Goal: Information Seeking & Learning: Learn about a topic

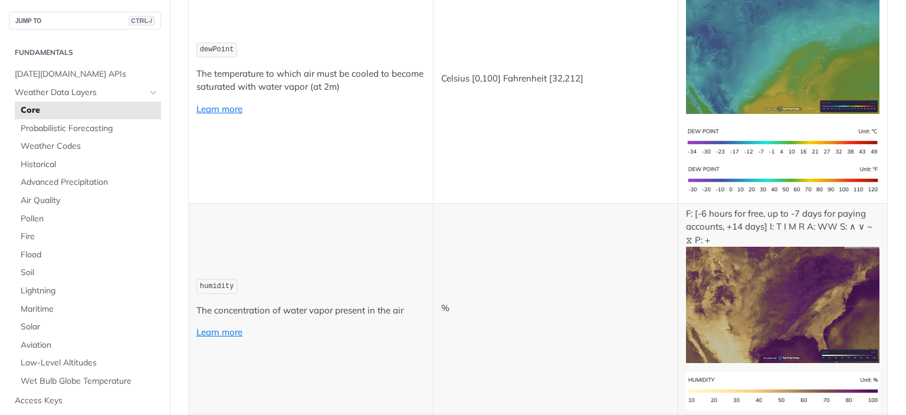
scroll to position [885, 0]
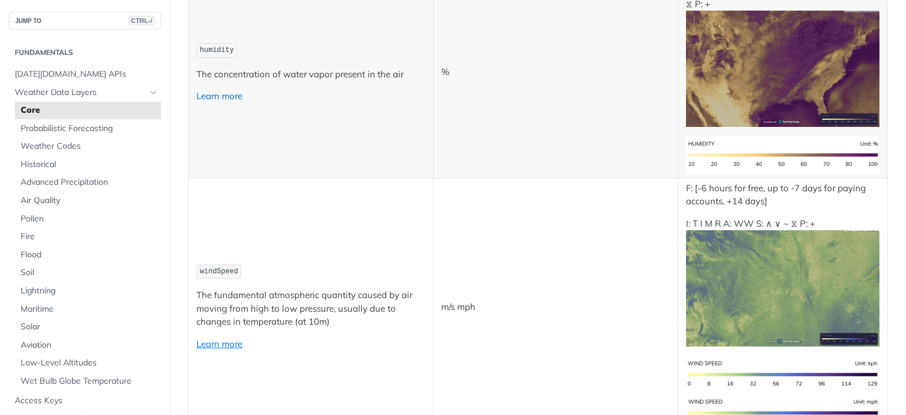
click at [232, 91] on link "Learn more" at bounding box center [219, 95] width 46 height 11
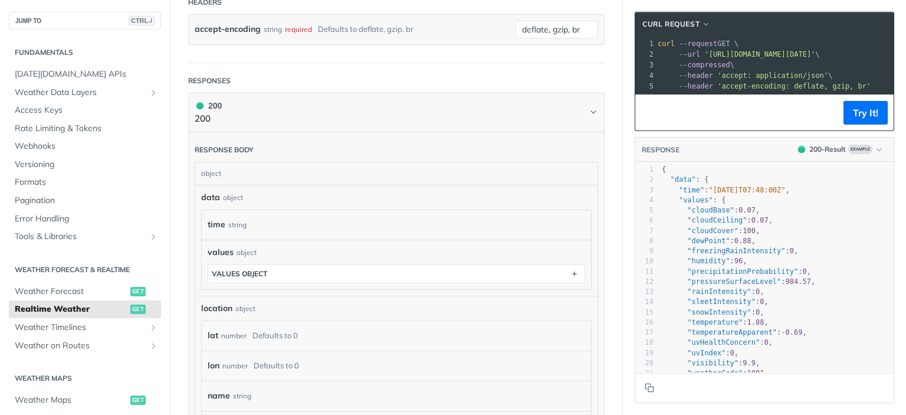
scroll to position [472, 0]
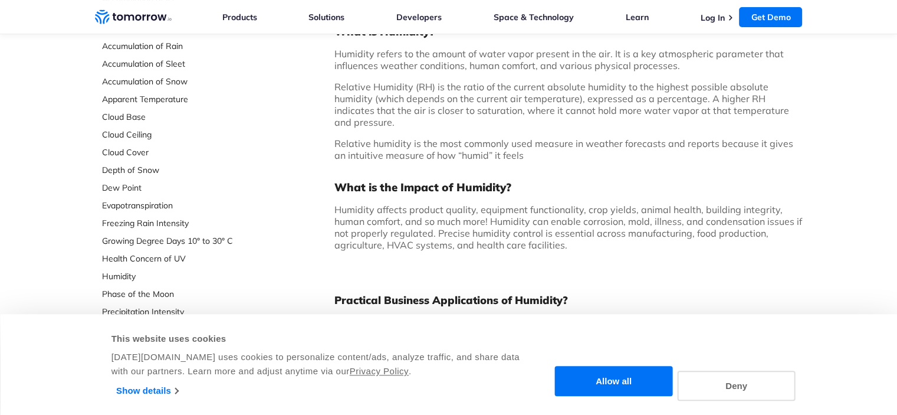
scroll to position [177, 0]
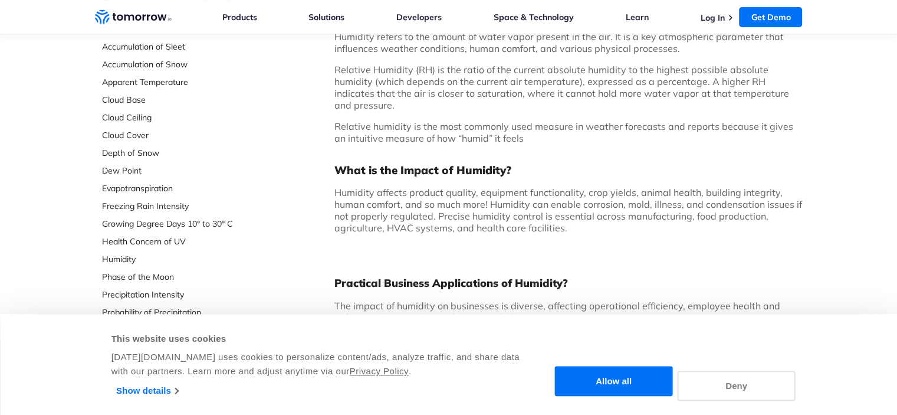
click at [703, 383] on button "Deny" at bounding box center [737, 385] width 118 height 30
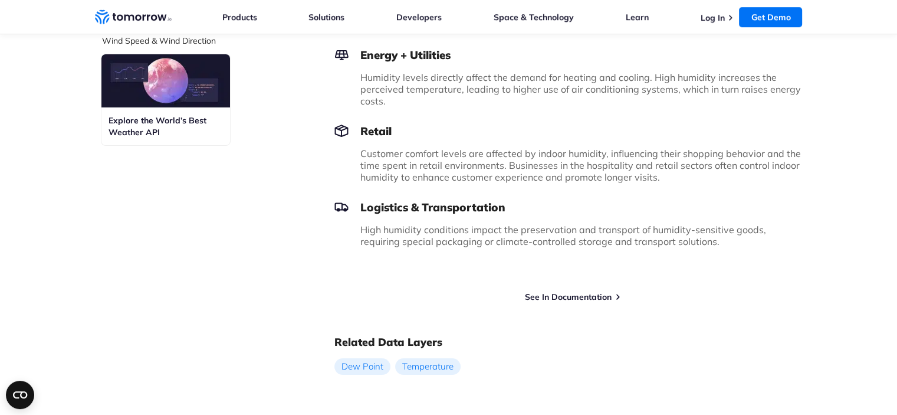
scroll to position [708, 0]
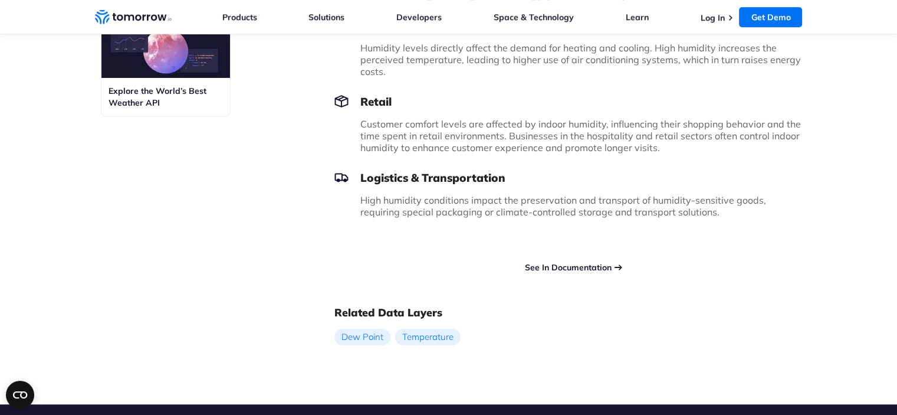
click at [535, 262] on link "See In Documentation" at bounding box center [568, 267] width 87 height 11
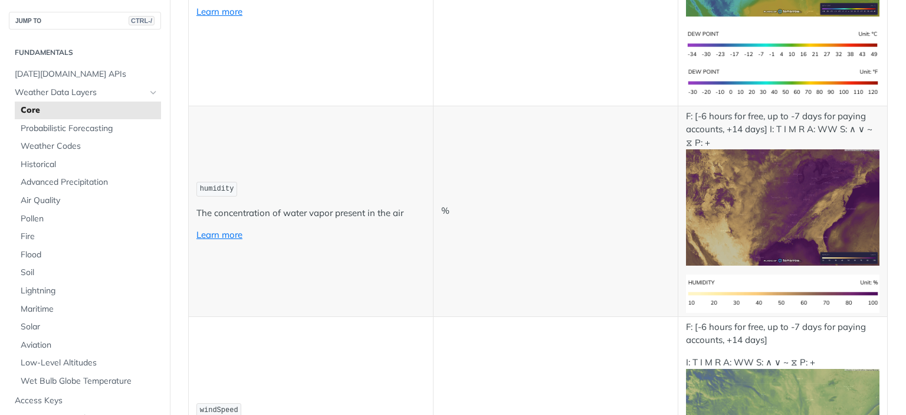
scroll to position [767, 0]
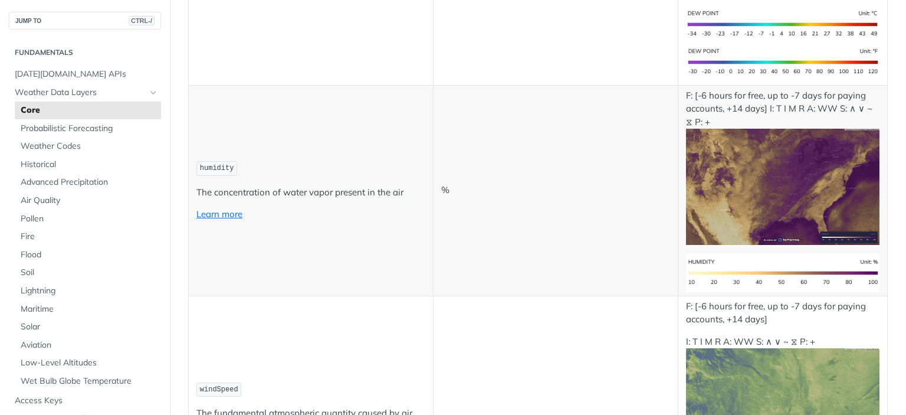
click at [298, 186] on p "The concentration of water vapor present in the air" at bounding box center [310, 193] width 229 height 14
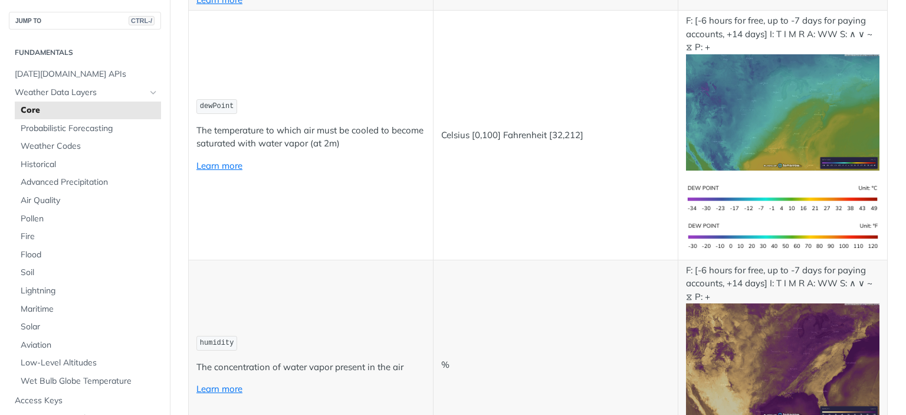
scroll to position [649, 0]
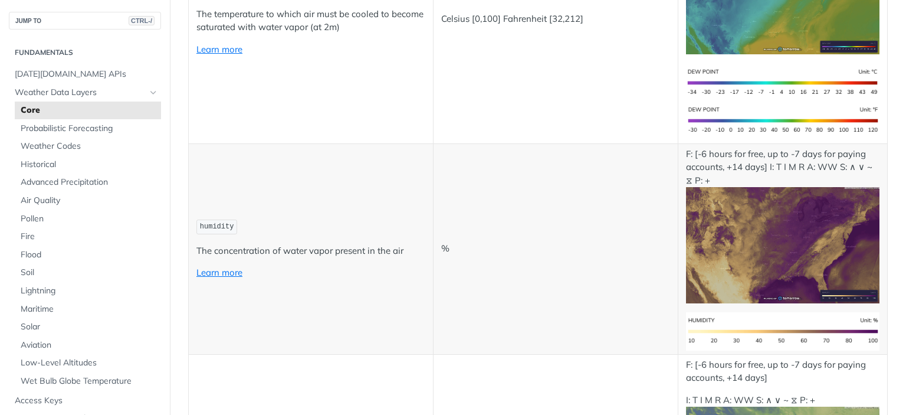
scroll to position [767, 0]
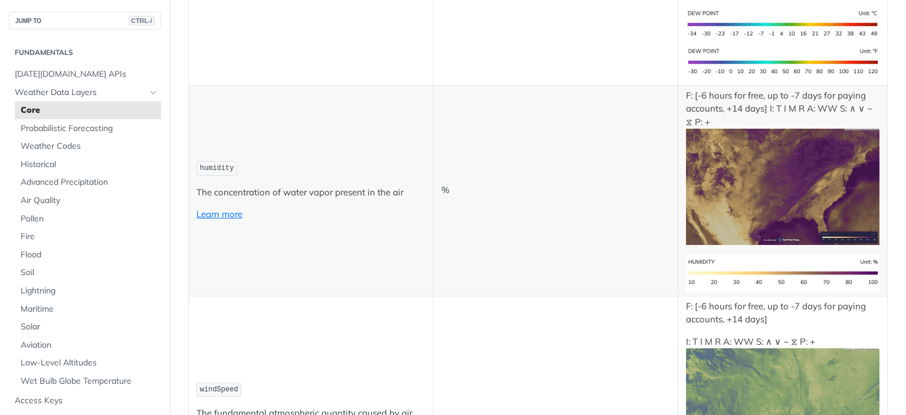
click at [779, 210] on img "Expand image" at bounding box center [783, 187] width 194 height 116
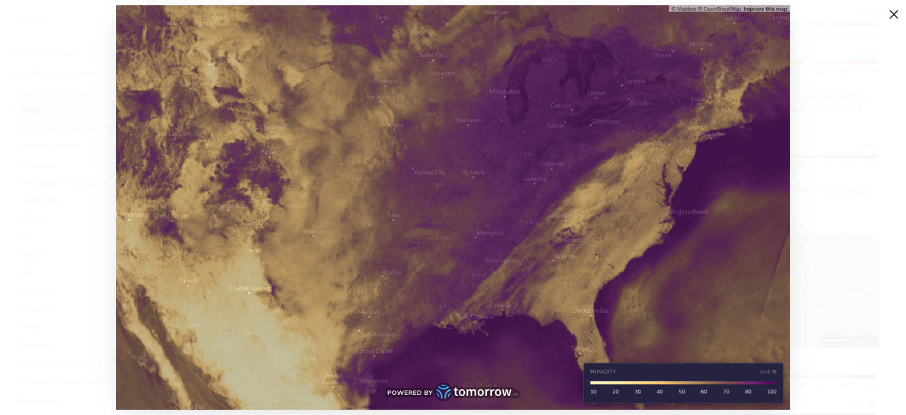
click at [759, 214] on img "Collapse image" at bounding box center [453, 207] width 674 height 404
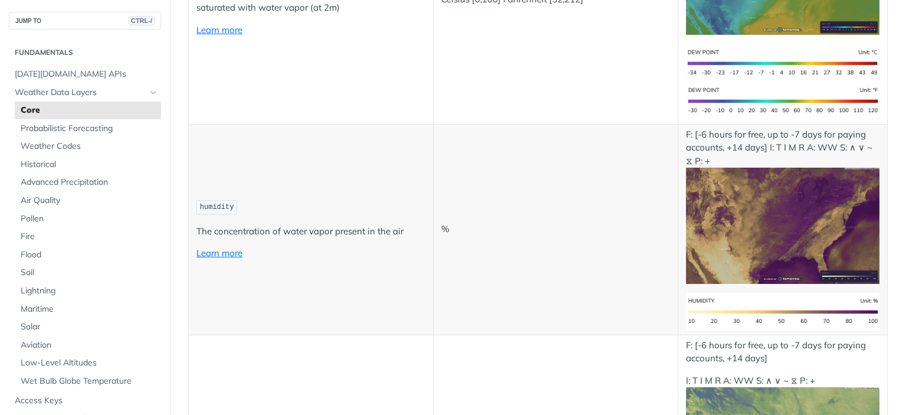
scroll to position [708, 0]
